Goal: Check status

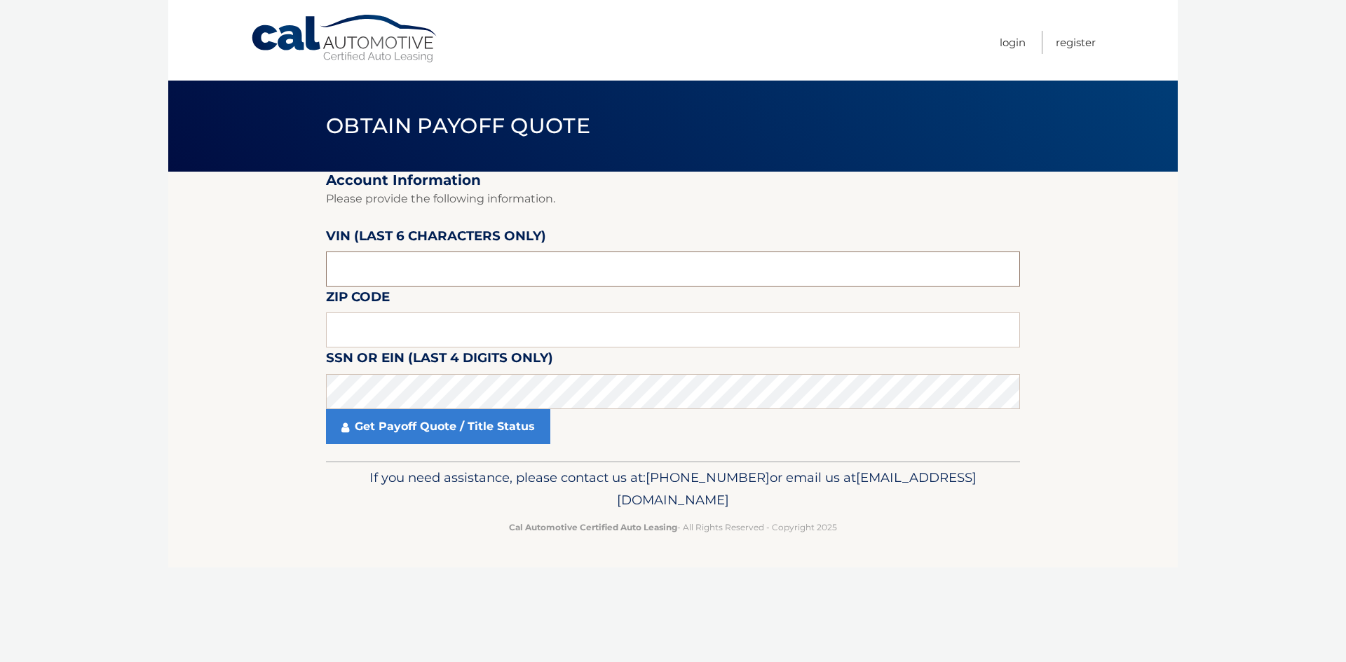
drag, startPoint x: 409, startPoint y: 272, endPoint x: 315, endPoint y: 276, distance: 94.0
drag, startPoint x: 315, startPoint y: 276, endPoint x: 235, endPoint y: 266, distance: 80.6
click at [231, 266] on section "Account Information Please provide the following information. [PERSON_NAME] (la…" at bounding box center [672, 316] width 1009 height 289
click at [347, 273] on input "text" at bounding box center [673, 269] width 694 height 35
drag, startPoint x: 390, startPoint y: 272, endPoint x: 282, endPoint y: 273, distance: 107.9
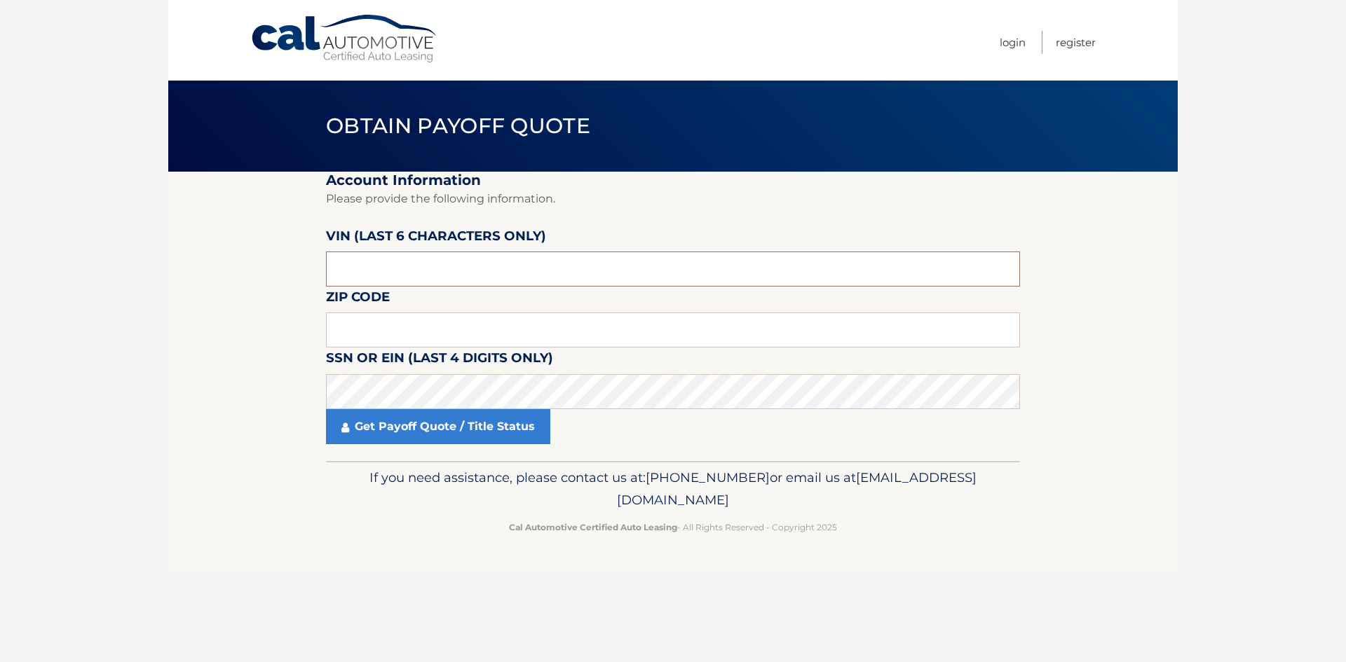
click at [282, 273] on section "Account Information Please provide the following information. [PERSON_NAME] (la…" at bounding box center [672, 316] width 1009 height 289
click at [359, 273] on input "text" at bounding box center [673, 269] width 694 height 35
click at [381, 257] on input "text" at bounding box center [673, 269] width 694 height 35
type input "59868*"
click at [357, 330] on input "text" at bounding box center [673, 330] width 694 height 35
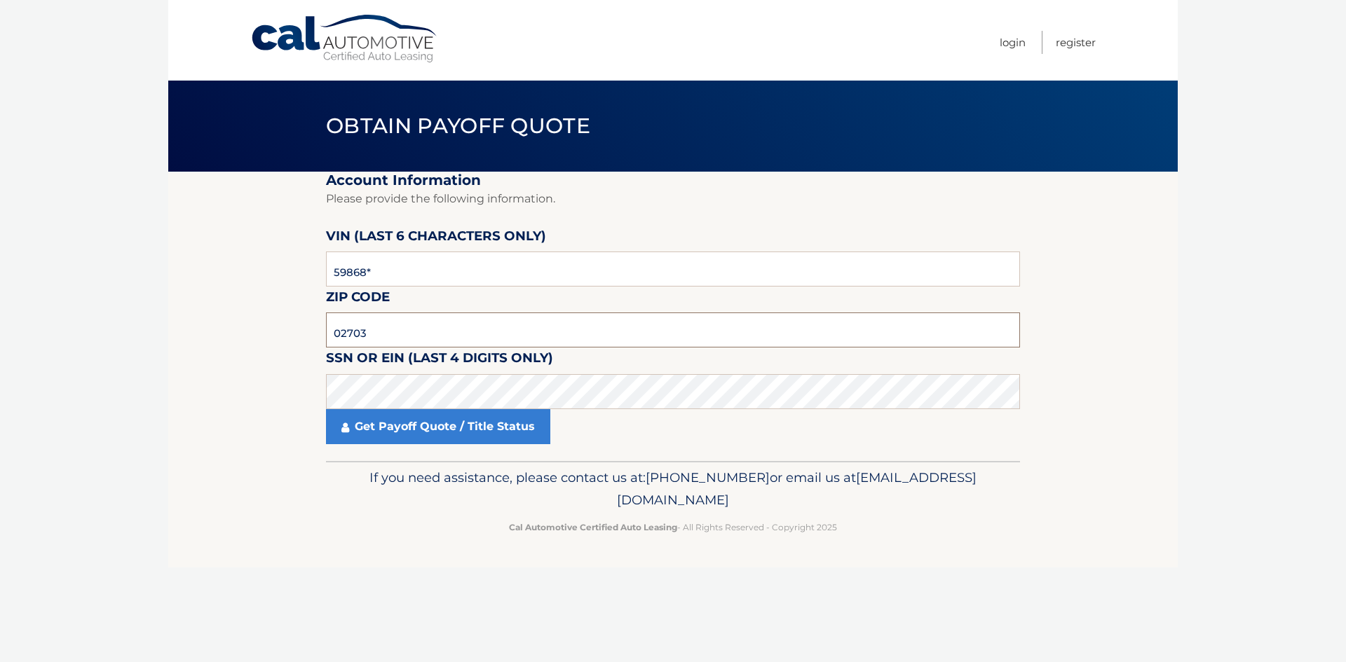
type input "02703"
click at [465, 425] on link "Get Payoff Quote / Title Status" at bounding box center [438, 426] width 224 height 35
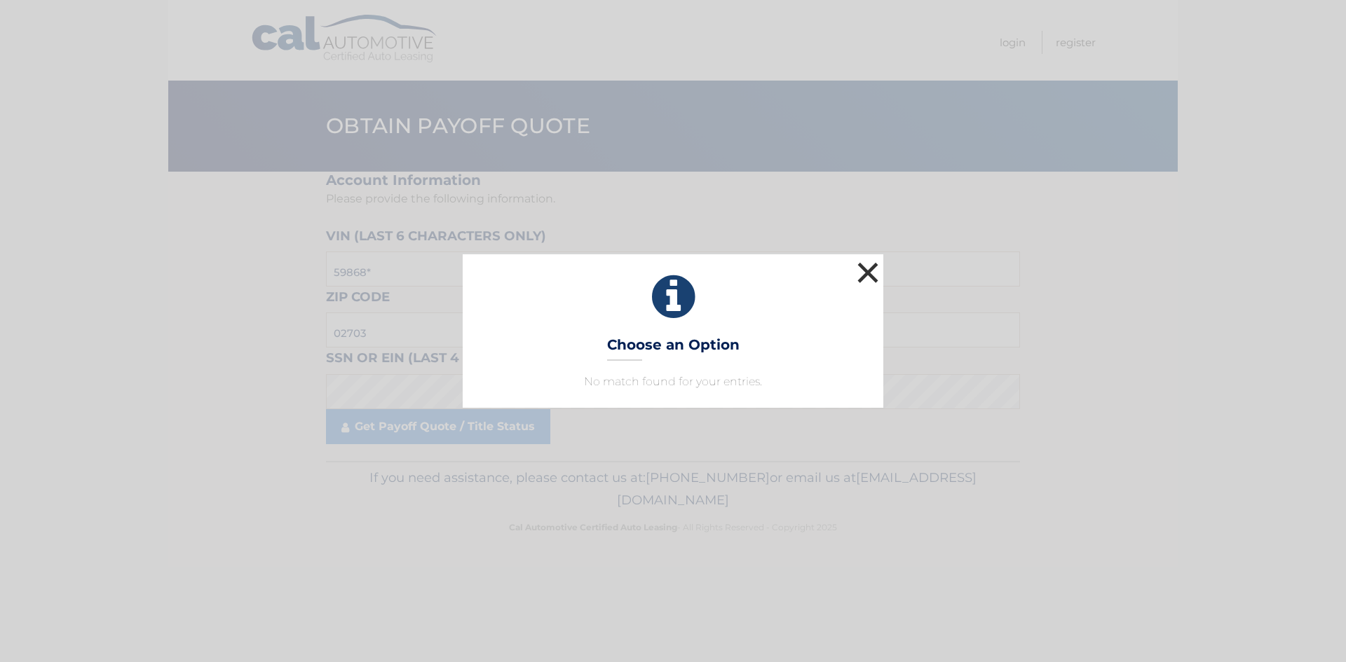
click at [866, 265] on button "×" at bounding box center [868, 273] width 28 height 28
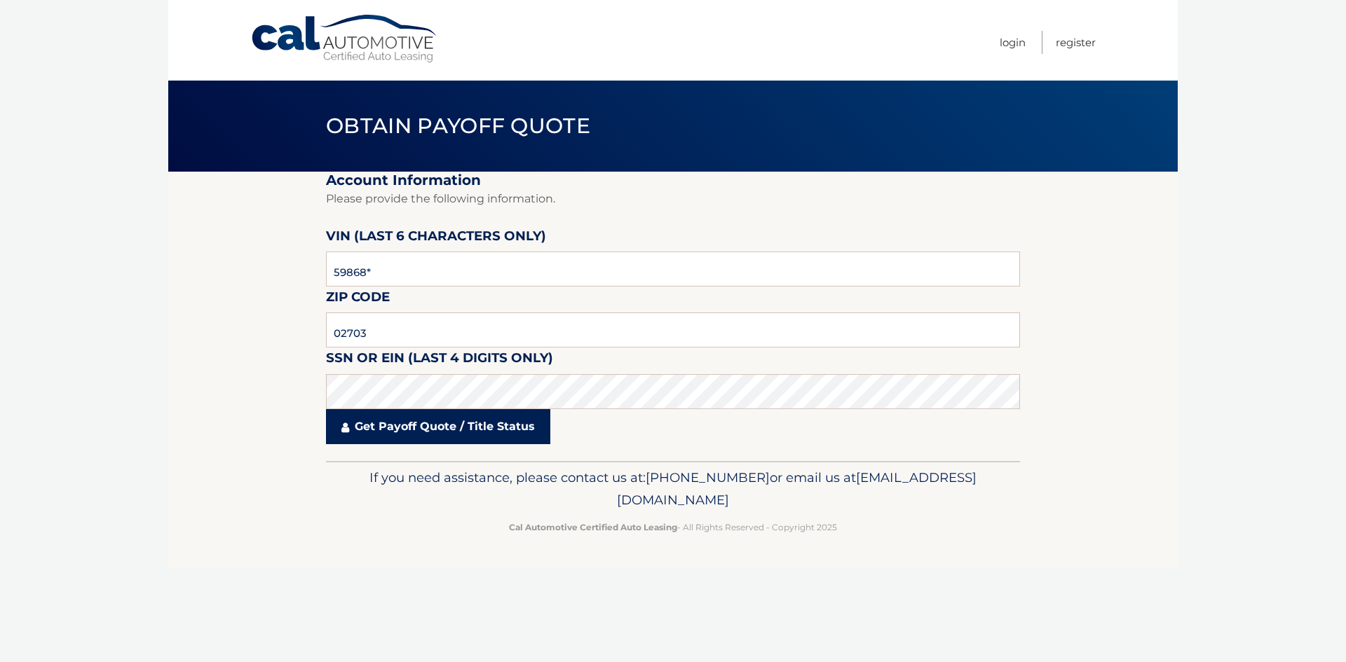
click at [397, 436] on link "Get Payoff Quote / Title Status" at bounding box center [438, 426] width 224 height 35
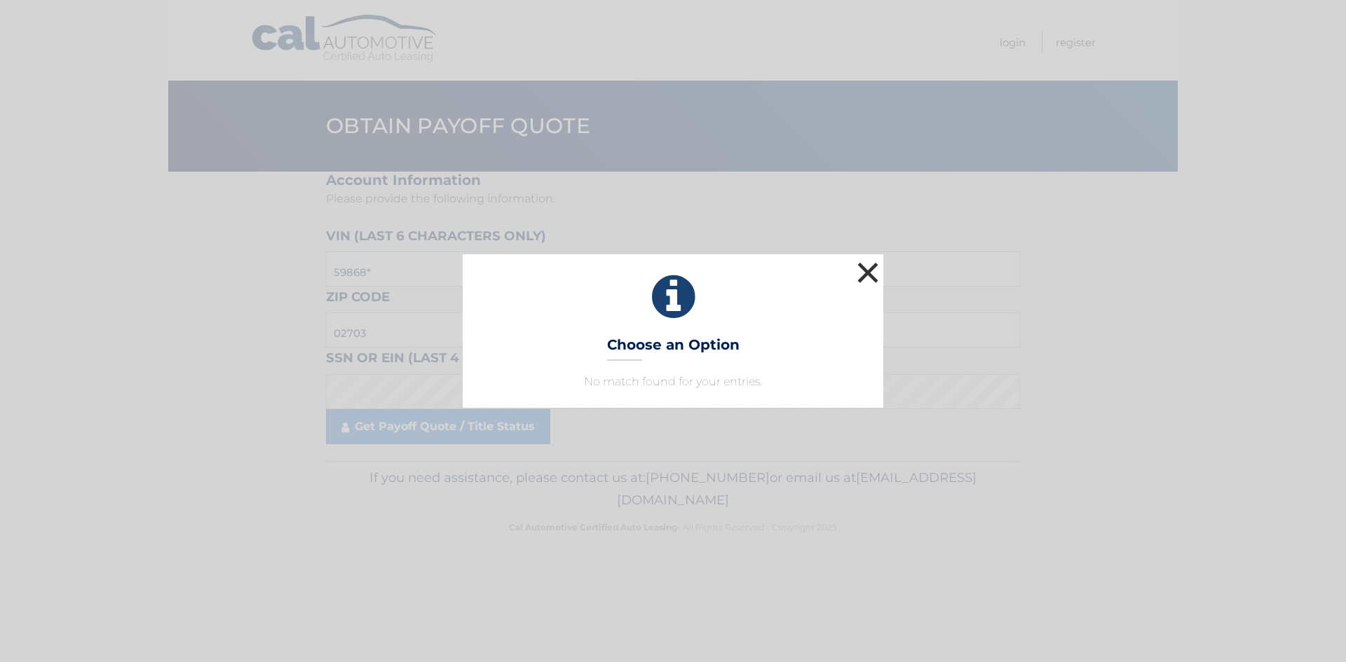
click at [873, 264] on button "×" at bounding box center [868, 273] width 28 height 28
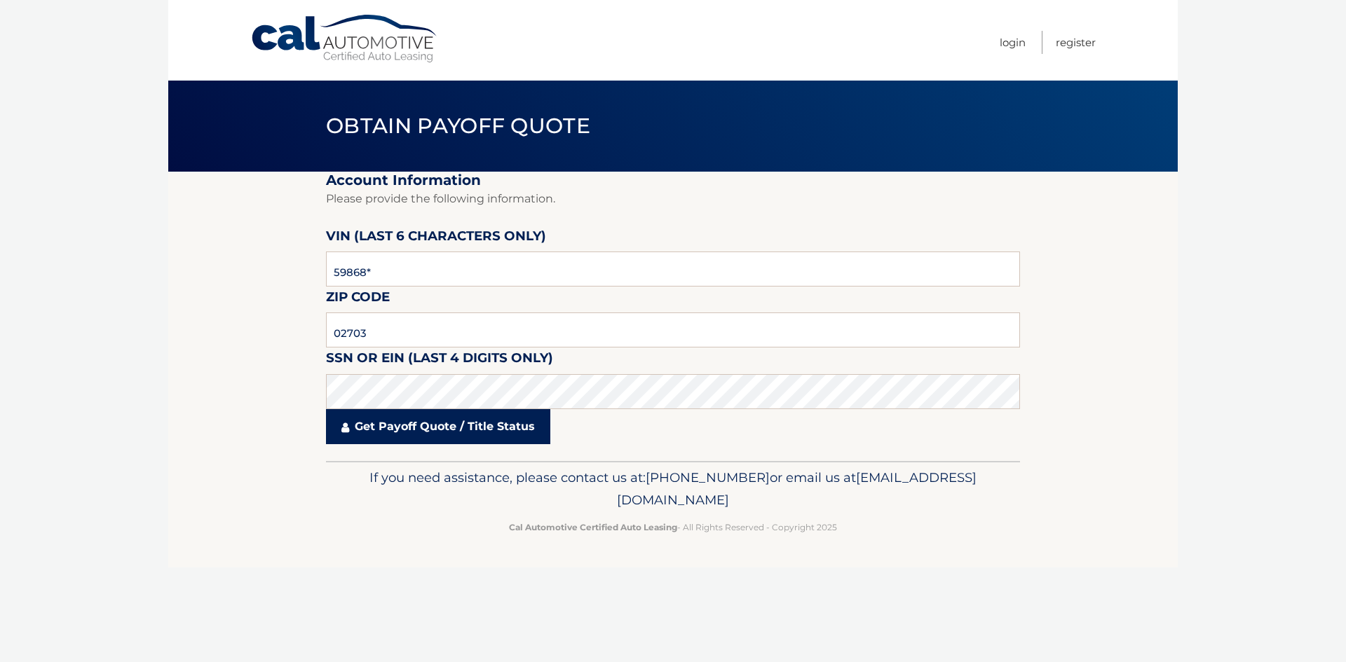
click at [462, 418] on link "Get Payoff Quote / Title Status" at bounding box center [438, 426] width 224 height 35
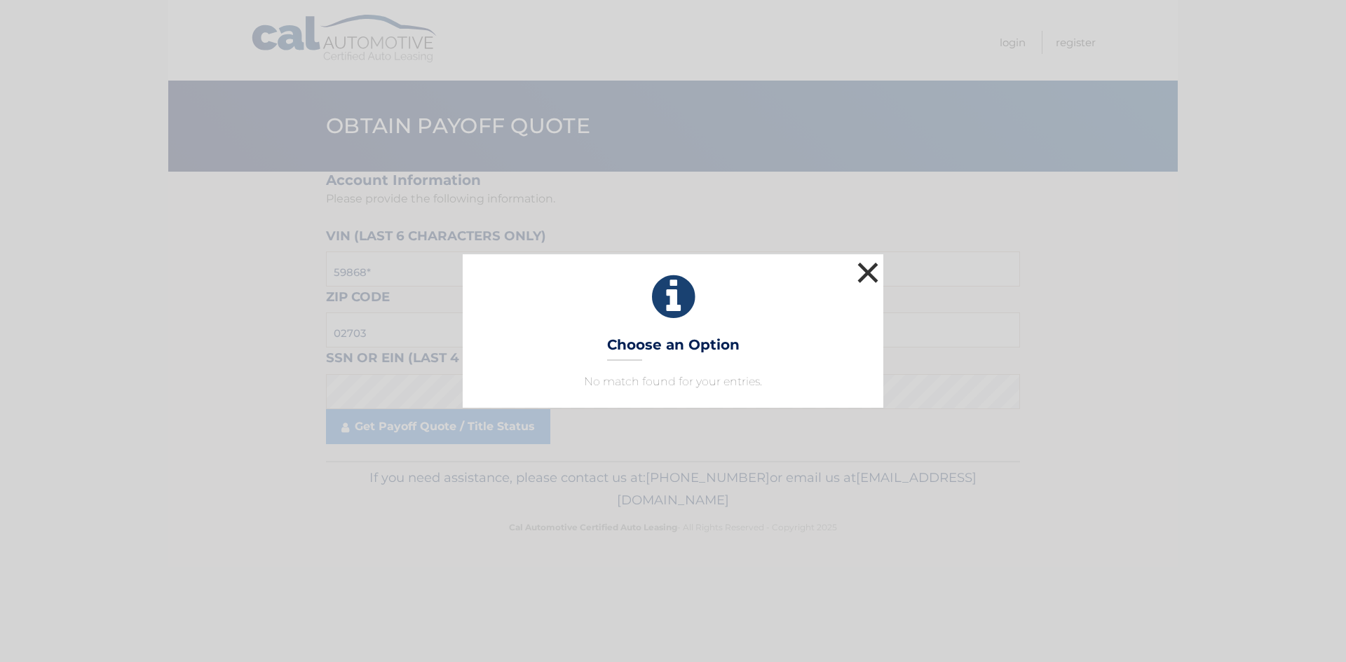
click at [866, 273] on button "×" at bounding box center [868, 273] width 28 height 28
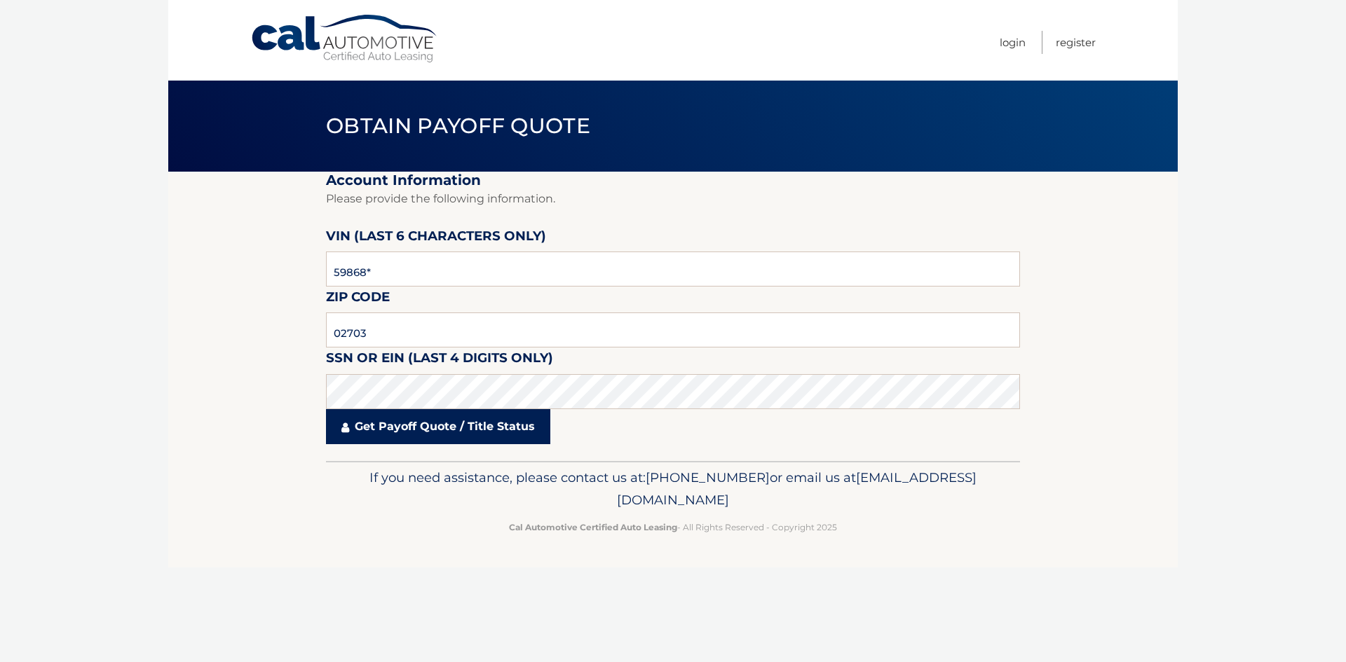
click at [370, 435] on link "Get Payoff Quote / Title Status" at bounding box center [438, 426] width 224 height 35
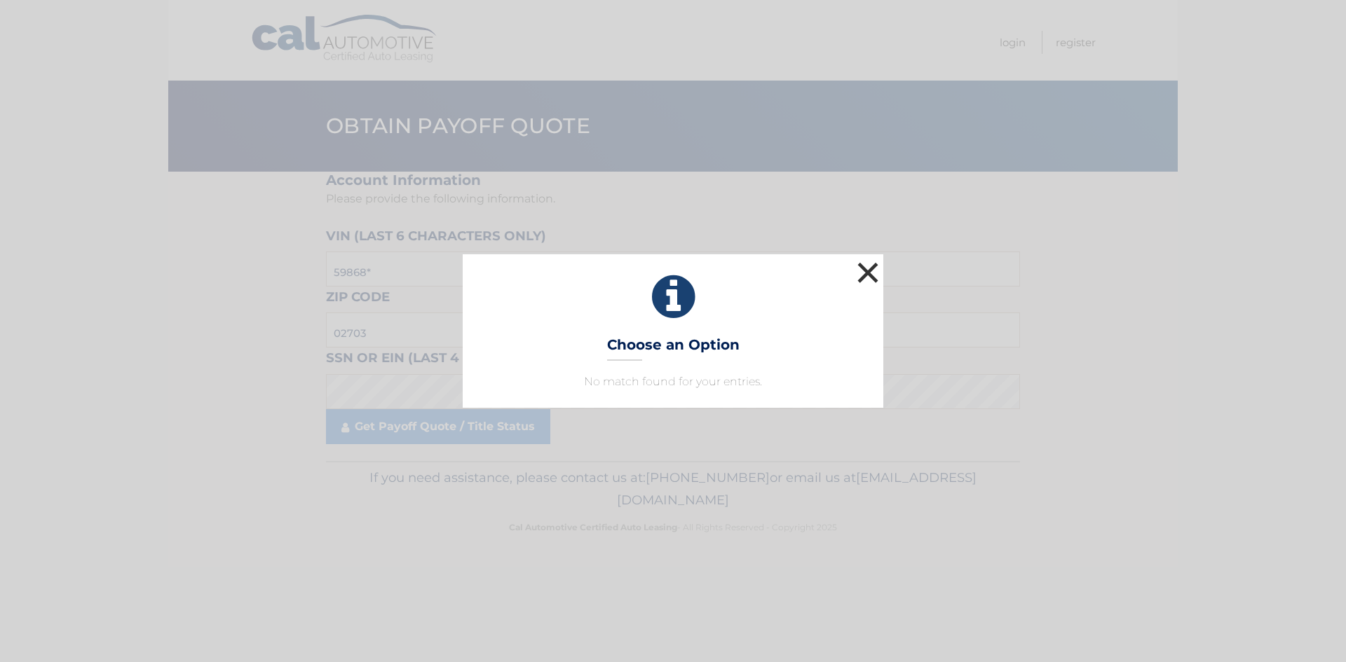
click at [866, 268] on button "×" at bounding box center [868, 273] width 28 height 28
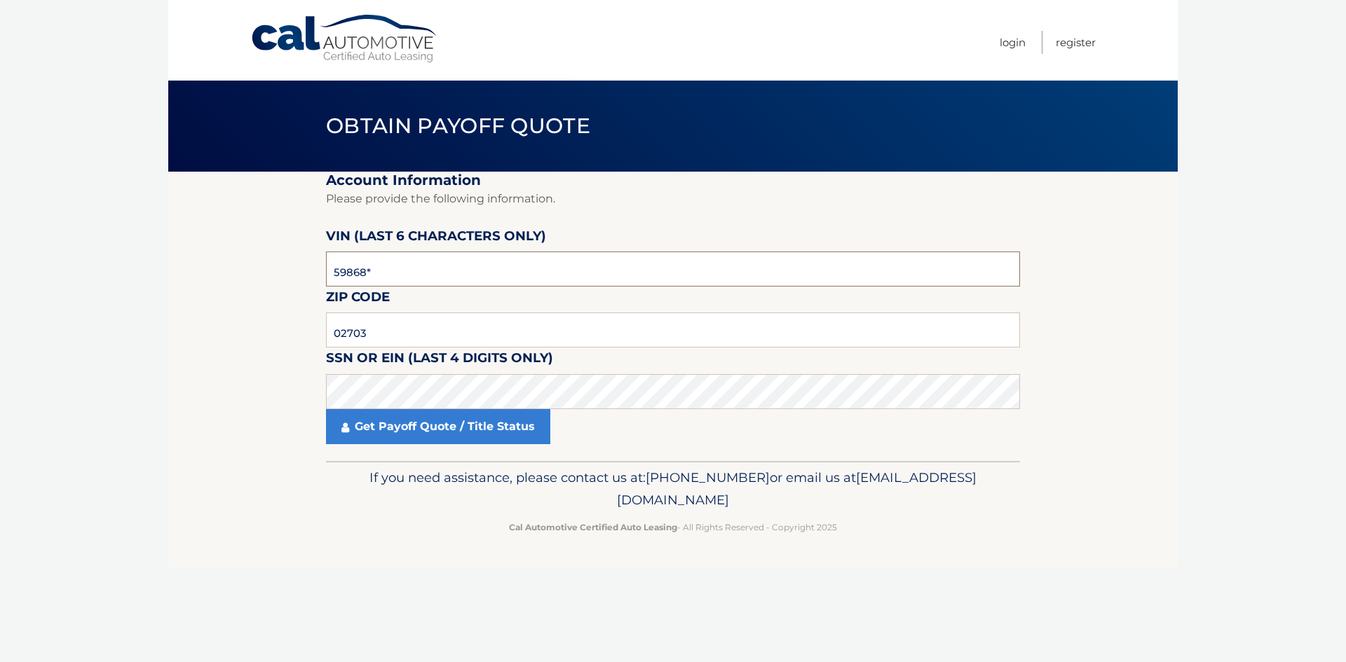
click at [529, 276] on input "59868*" at bounding box center [673, 269] width 694 height 35
type input "5*****"
type input "595868"
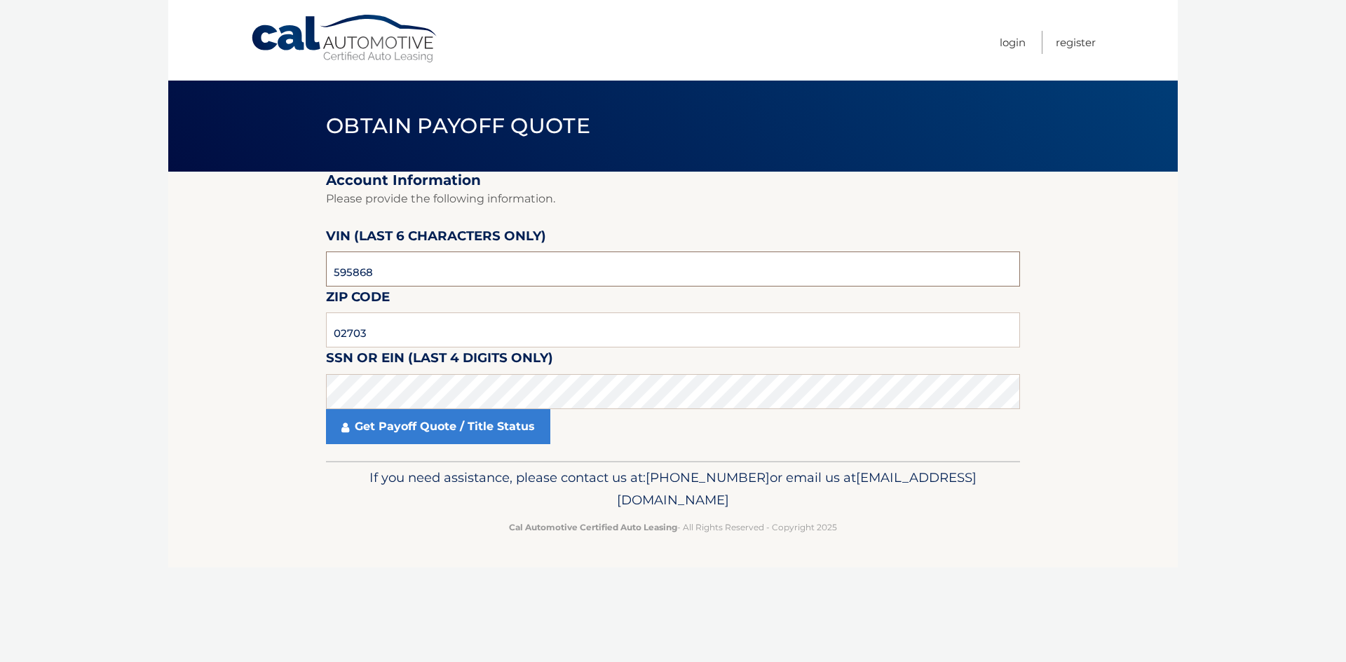
drag, startPoint x: 521, startPoint y: 287, endPoint x: 446, endPoint y: 413, distance: 146.2
click at [447, 410] on fieldset "Account Information Please provide the following information. [PERSON_NAME] (la…" at bounding box center [673, 316] width 694 height 289
click at [451, 437] on link "Get Payoff Quote / Title Status" at bounding box center [438, 426] width 224 height 35
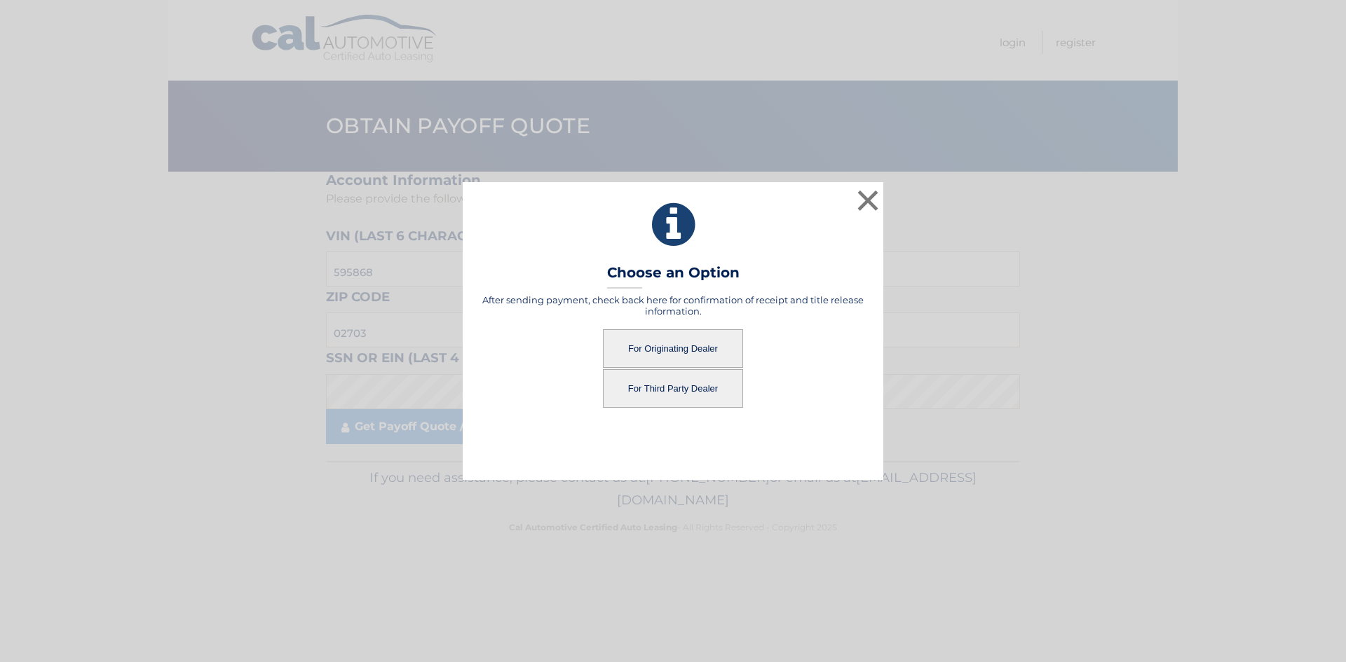
click at [622, 346] on button "For Originating Dealer" at bounding box center [673, 348] width 140 height 39
click at [670, 353] on button "For Originating Dealer" at bounding box center [673, 348] width 140 height 39
